Goal: Task Accomplishment & Management: Complete application form

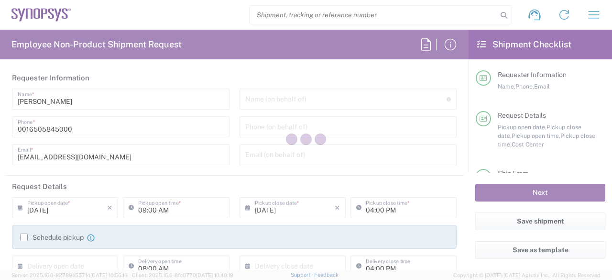
type input "United States"
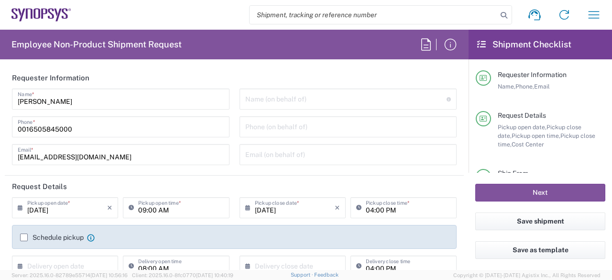
type input "Headquarters USSV"
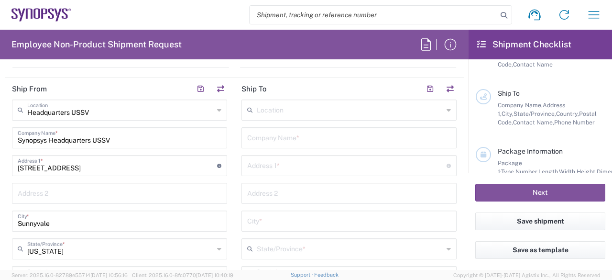
scroll to position [412, 0]
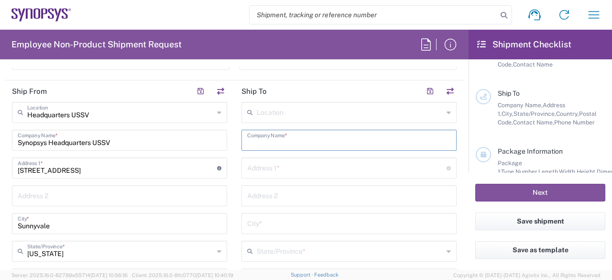
click at [259, 135] on input "text" at bounding box center [349, 139] width 204 height 17
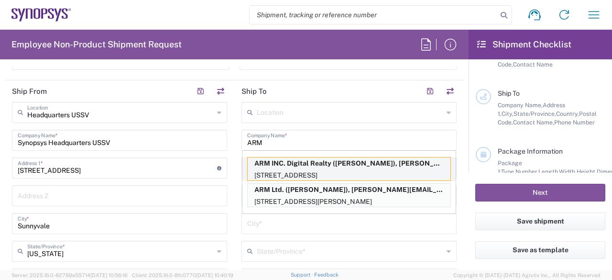
click at [392, 167] on p "ARM INC. Digital Realty (Matthew Wingert), matthew.wingert@arm.com" at bounding box center [349, 163] width 203 height 12
type input "ARM INC. Digital Realty"
type input "7500 Metro Center Dr"
type input "Austin"
type input "Texas"
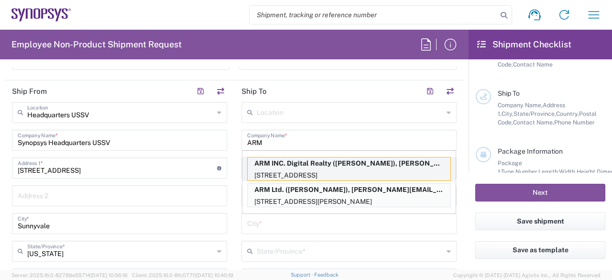
type input "78744"
type input "Matthew Wingert"
type input "512-569-8805"
type input "matthew.wingert@arm.com"
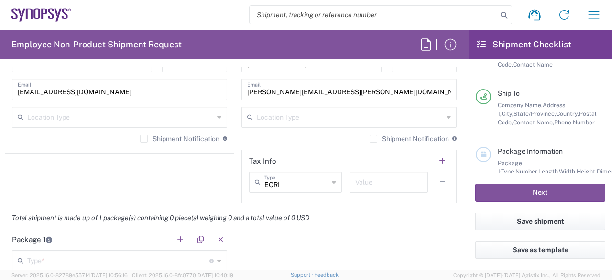
scroll to position [707, 0]
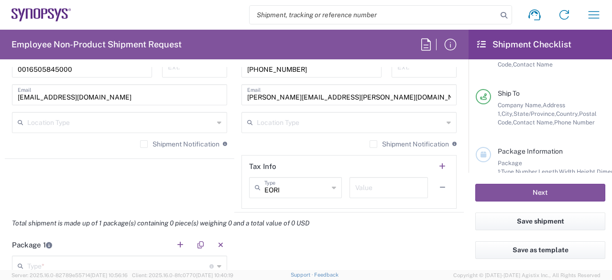
click at [331, 186] on div "EORI Type" at bounding box center [295, 187] width 93 height 21
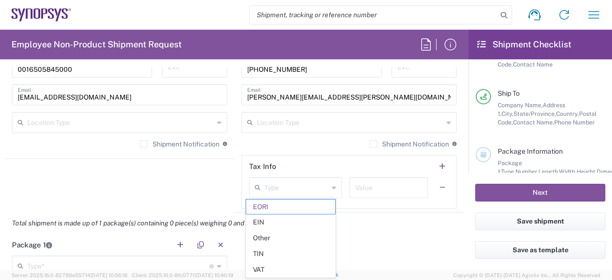
click at [331, 186] on div "Type" at bounding box center [295, 187] width 93 height 21
click at [303, 208] on span "EORI" at bounding box center [290, 206] width 89 height 15
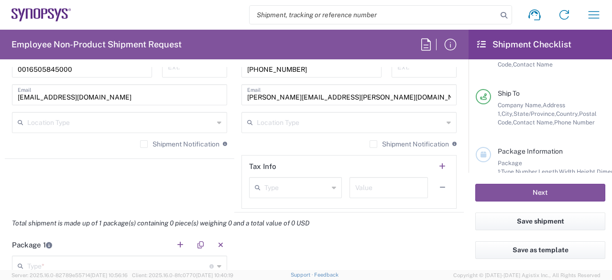
click at [369, 142] on label "Shipment Notification" at bounding box center [408, 144] width 79 height 8
click at [373, 144] on input "Shipment Notification" at bounding box center [373, 144] width 0 height 0
click at [437, 164] on button "button" at bounding box center [441, 166] width 13 height 13
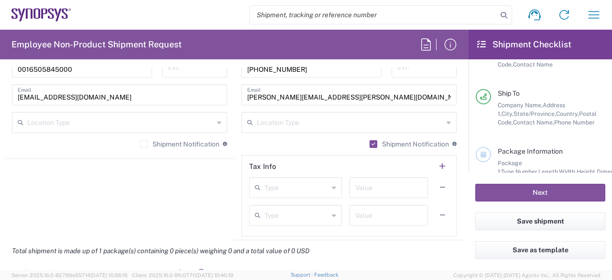
click at [332, 186] on icon at bounding box center [334, 187] width 4 height 15
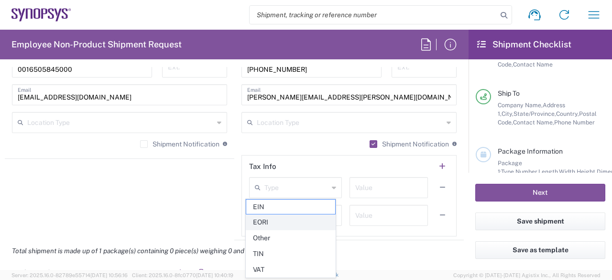
click at [305, 223] on span "EORI" at bounding box center [290, 222] width 89 height 15
type input "EORI"
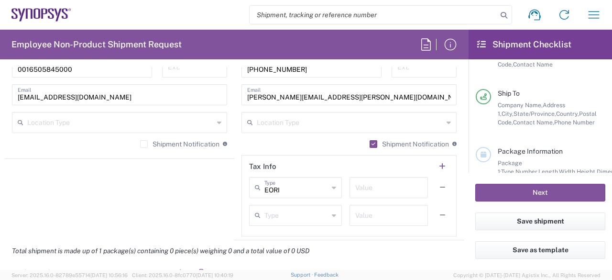
click at [315, 222] on div "Type" at bounding box center [295, 215] width 93 height 21
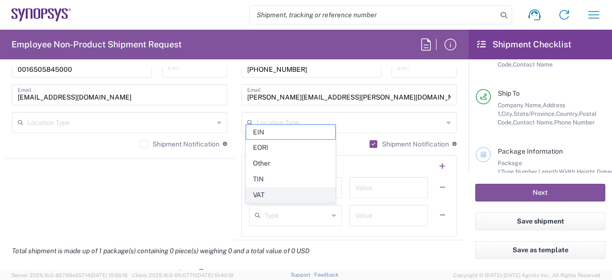
click at [288, 200] on span "VAT" at bounding box center [290, 194] width 89 height 15
type input "VAT"
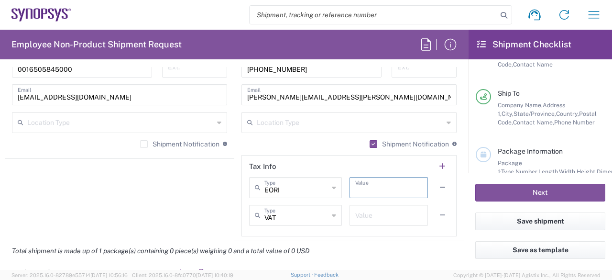
click at [385, 182] on input "text" at bounding box center [388, 186] width 67 height 17
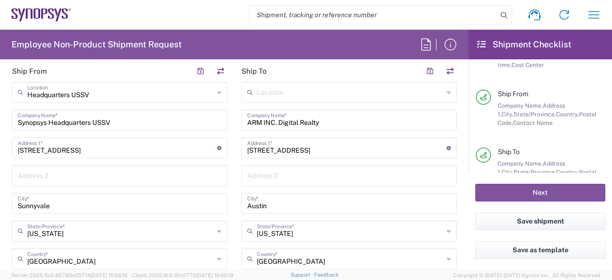
scroll to position [437, 0]
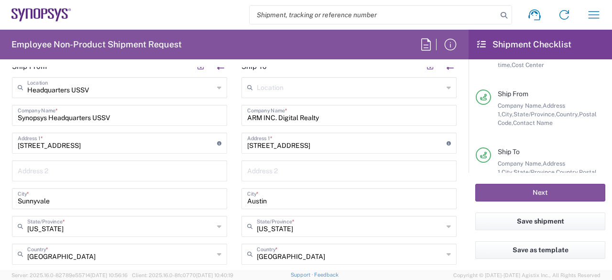
click at [384, 115] on input "ARM INC. Digital Realty" at bounding box center [349, 114] width 204 height 17
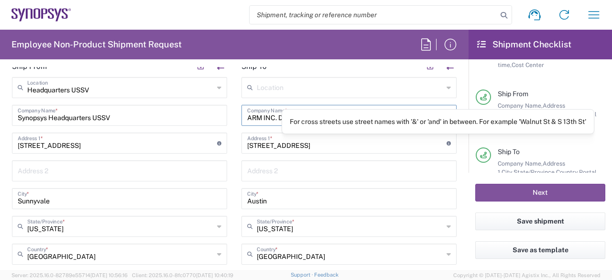
click at [446, 141] on icon at bounding box center [448, 143] width 4 height 4
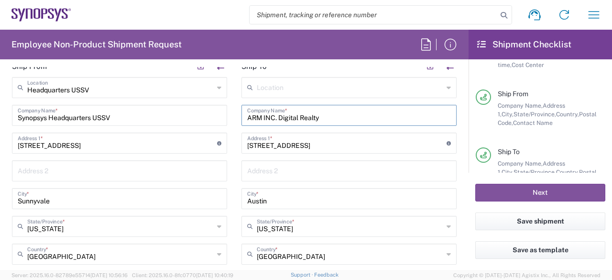
drag, startPoint x: 331, startPoint y: 118, endPoint x: 161, endPoint y: 139, distance: 171.4
click at [161, 139] on div "Ship From Headquarters USSV Location Headquarters USSV Aachen DE04 Agrate Brian…" at bounding box center [234, 282] width 459 height 455
type input "A"
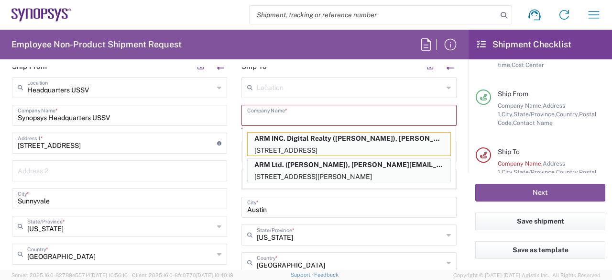
click at [307, 94] on div "Location" at bounding box center [348, 87] width 215 height 21
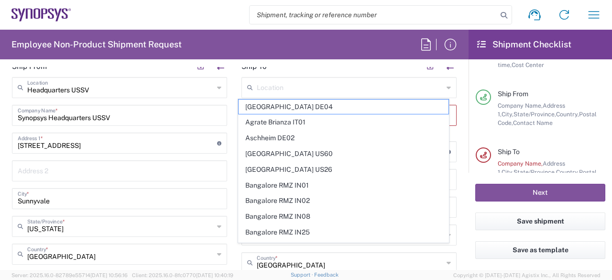
click at [307, 94] on div "Location" at bounding box center [348, 87] width 215 height 21
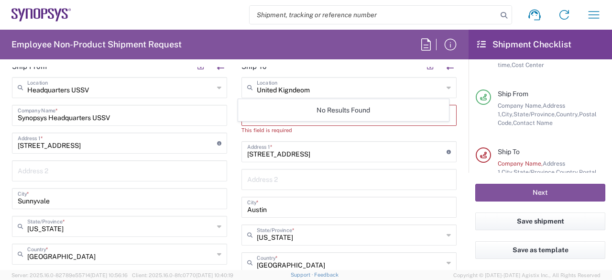
click at [307, 94] on div "United Kigndeom Location" at bounding box center [348, 87] width 215 height 21
type input "United Kigndom"
click at [322, 130] on div "This field is required" at bounding box center [348, 130] width 215 height 9
click at [322, 119] on input "text" at bounding box center [349, 114] width 204 height 17
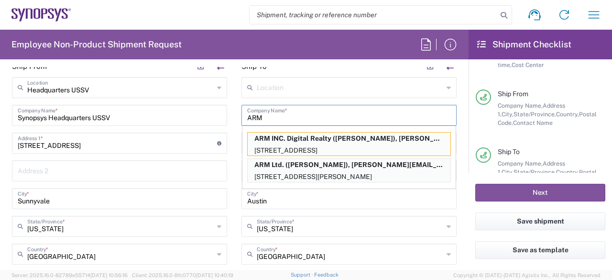
type input "ARM"
click at [316, 196] on input "Austin" at bounding box center [349, 197] width 204 height 17
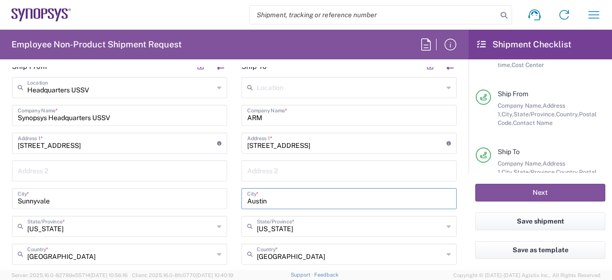
click at [345, 142] on input "7500 Metro Center Dr" at bounding box center [346, 142] width 199 height 17
type input "7"
type input "110 Fulbourn Rd"
click at [311, 198] on input "Austin" at bounding box center [349, 197] width 204 height 17
type input "A"
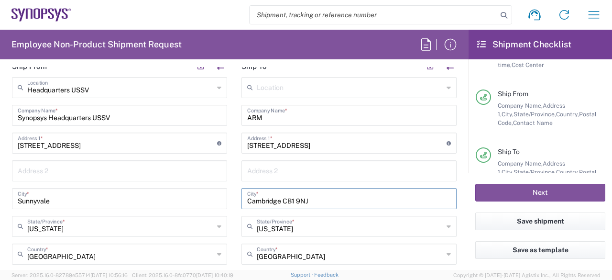
type input "Cambridge CB1 9NJ"
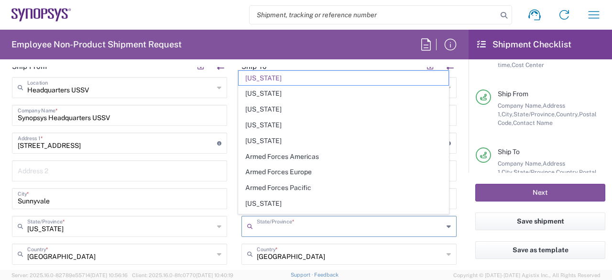
click at [315, 229] on input "text" at bounding box center [350, 225] width 186 height 17
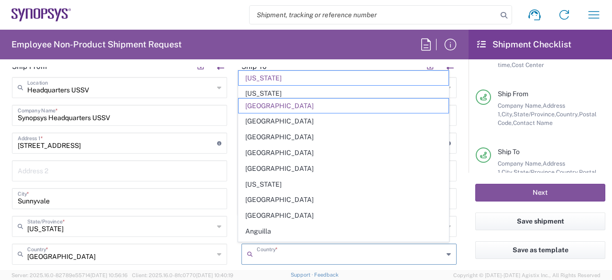
click at [403, 259] on input "text" at bounding box center [350, 253] width 186 height 17
type input "Texas"
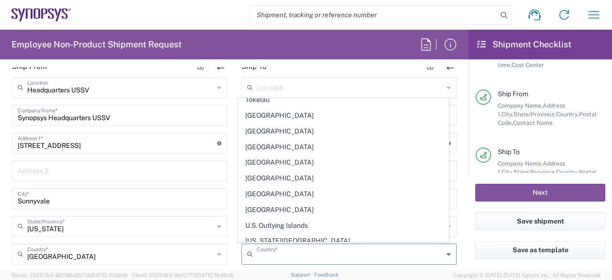
scroll to position [3527, 0]
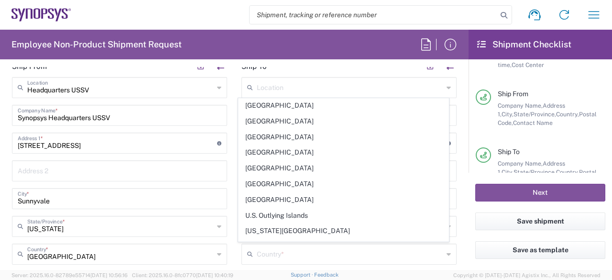
type input "United Kingdom"
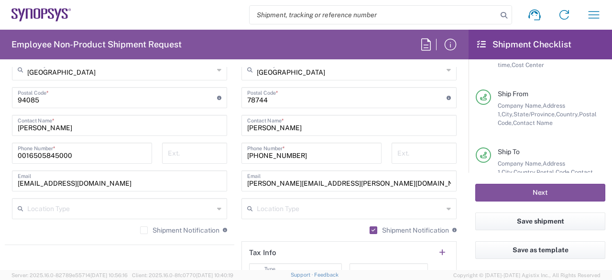
scroll to position [632, 0]
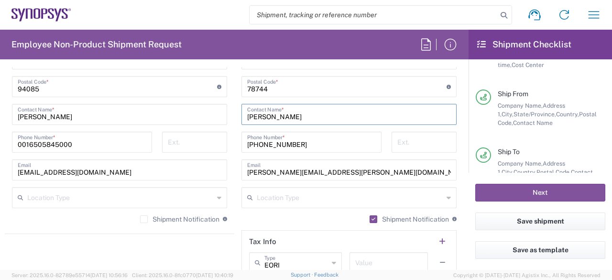
drag, startPoint x: 309, startPoint y: 114, endPoint x: 214, endPoint y: 116, distance: 94.7
click at [214, 116] on div "Ship From Headquarters USSV Location Headquarters USSV Aachen DE04 Agrate Brian…" at bounding box center [234, 87] width 459 height 455
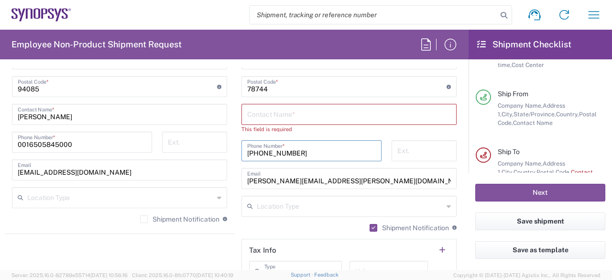
drag, startPoint x: 319, startPoint y: 146, endPoint x: 206, endPoint y: 145, distance: 113.8
click at [206, 145] on div "Ship From Headquarters USSV Location Headquarters USSV Aachen DE04 Agrate Brian…" at bounding box center [234, 91] width 459 height 463
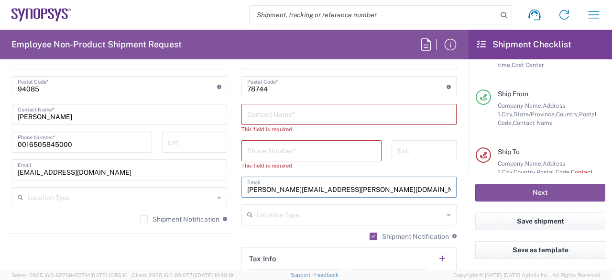
drag, startPoint x: 353, startPoint y: 178, endPoint x: 159, endPoint y: 176, distance: 194.1
click at [159, 176] on div "Ship From Headquarters USSV Location Headquarters USSV Aachen DE04 Agrate Brian…" at bounding box center [234, 96] width 459 height 472
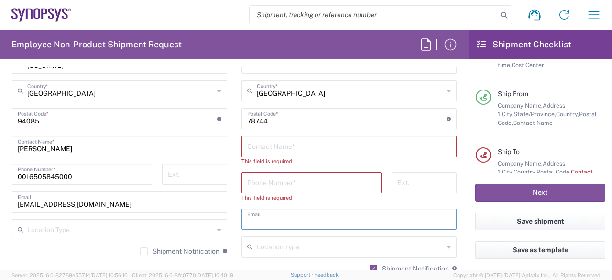
scroll to position [602, 0]
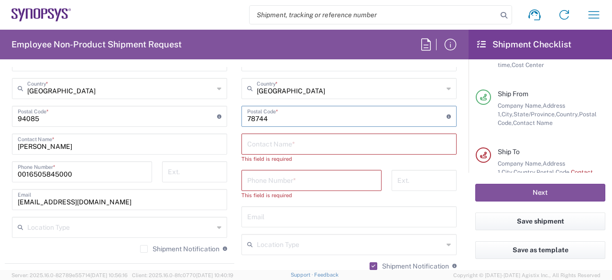
drag, startPoint x: 322, startPoint y: 115, endPoint x: 189, endPoint y: 130, distance: 133.2
click at [189, 130] on div "Ship From Headquarters USSV Location Headquarters USSV Aachen DE04 Agrate Brian…" at bounding box center [234, 126] width 459 height 472
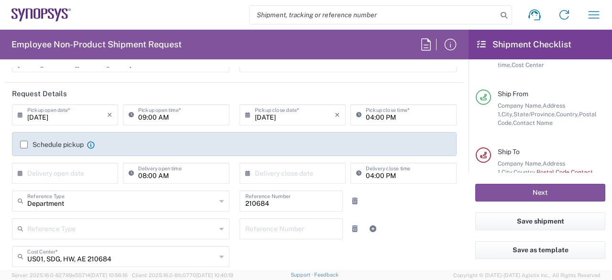
scroll to position [0, 0]
